Goal: Find specific page/section: Find specific page/section

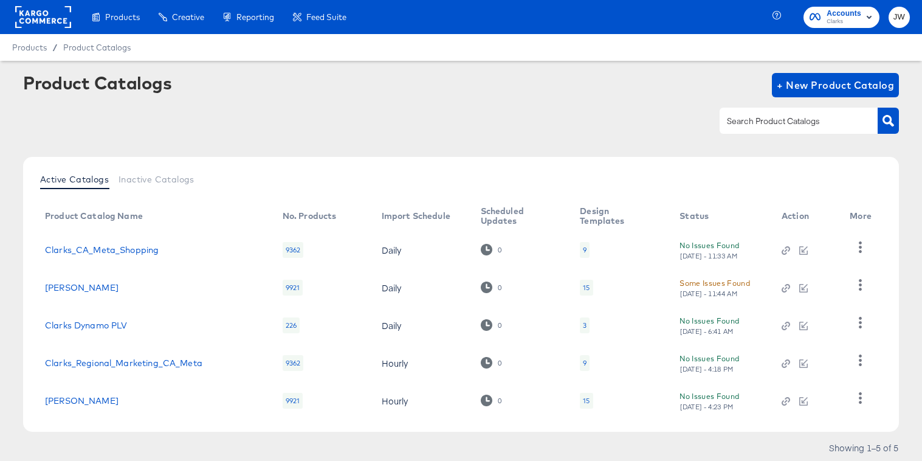
click at [28, 19] on rect at bounding box center [43, 17] width 56 height 22
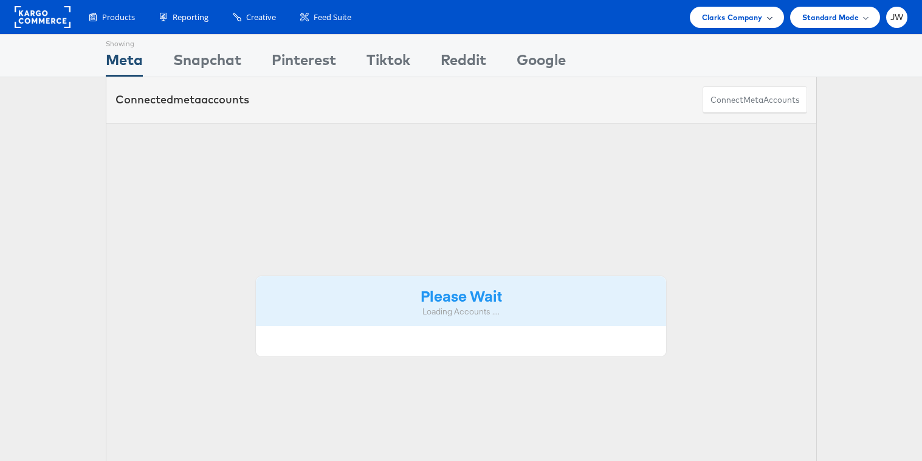
click at [740, 22] on span "Clarks Company" at bounding box center [732, 17] width 61 height 13
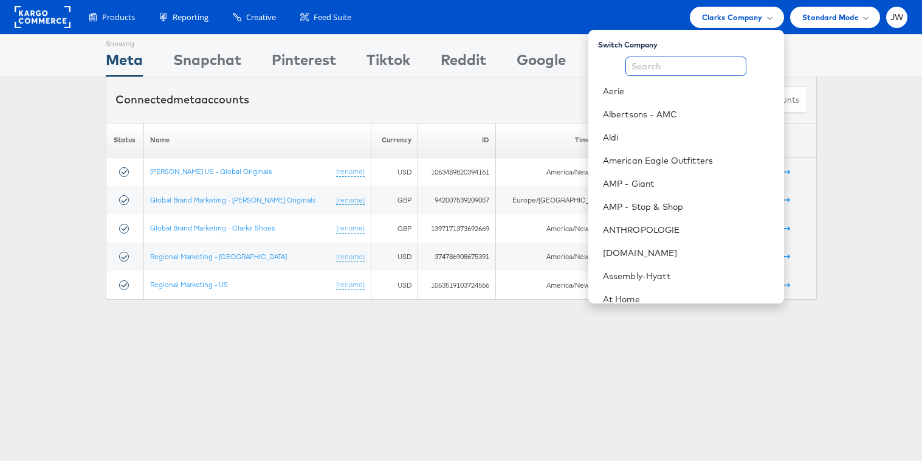
click at [723, 69] on input "text" at bounding box center [686, 66] width 121 height 19
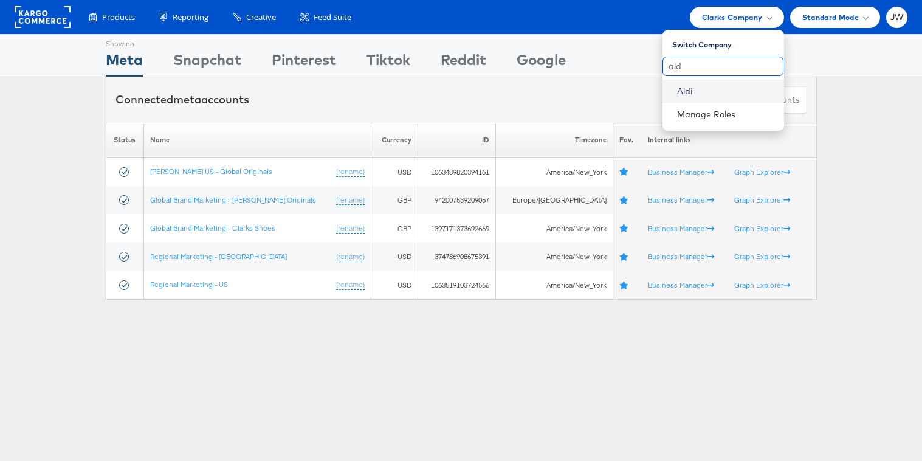
type input "ald"
click at [716, 94] on link "Aldi" at bounding box center [725, 91] width 97 height 12
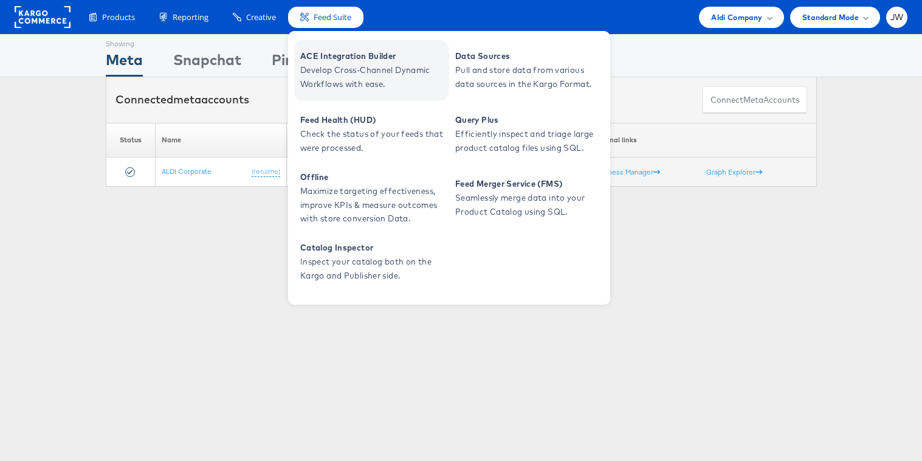
click at [328, 59] on span "ACE Integration Builder" at bounding box center [373, 56] width 146 height 14
